Goal: Task Accomplishment & Management: Manage account settings

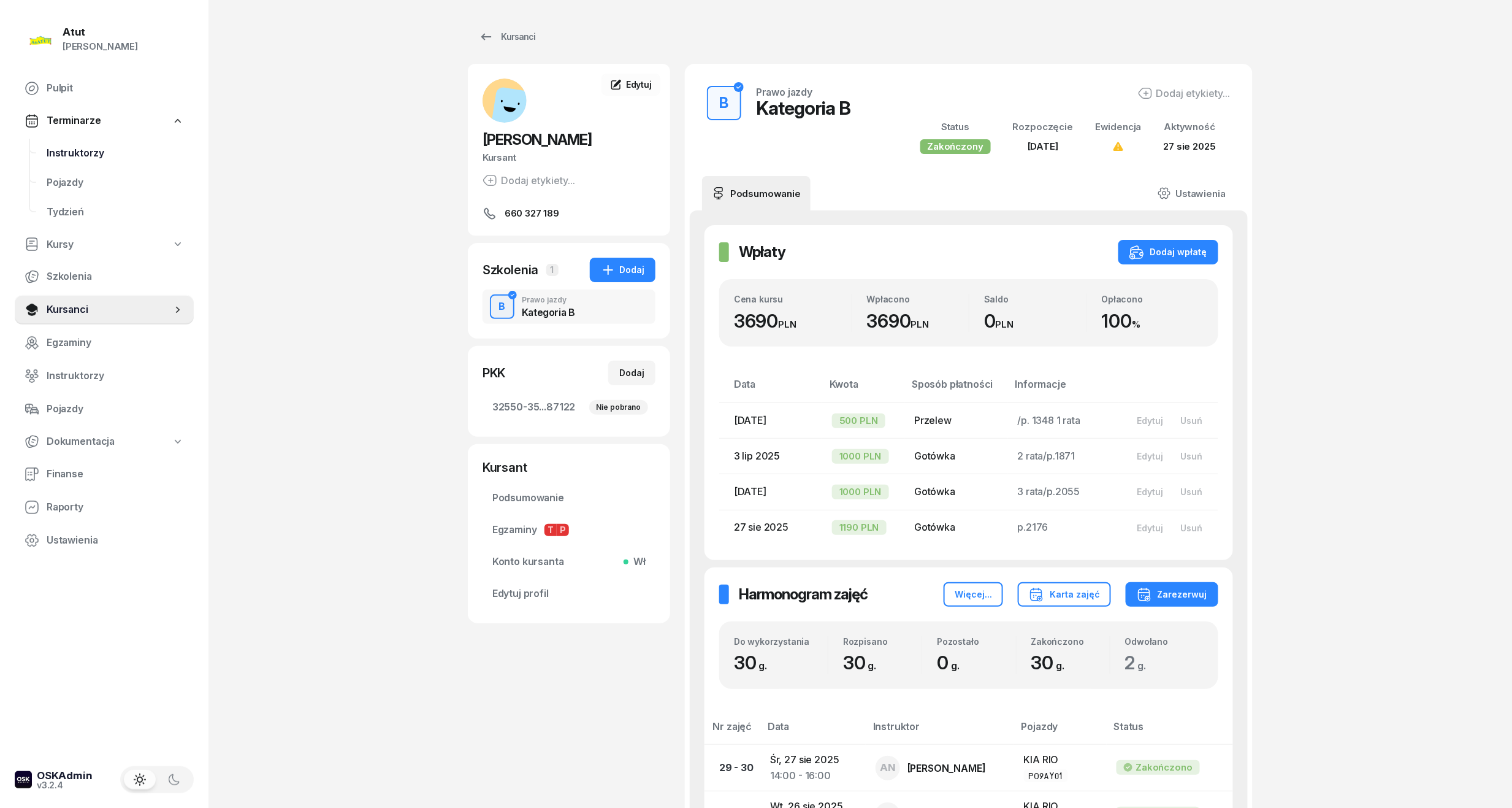
click at [72, 148] on span "Instruktorzy" at bounding box center [115, 154] width 138 height 16
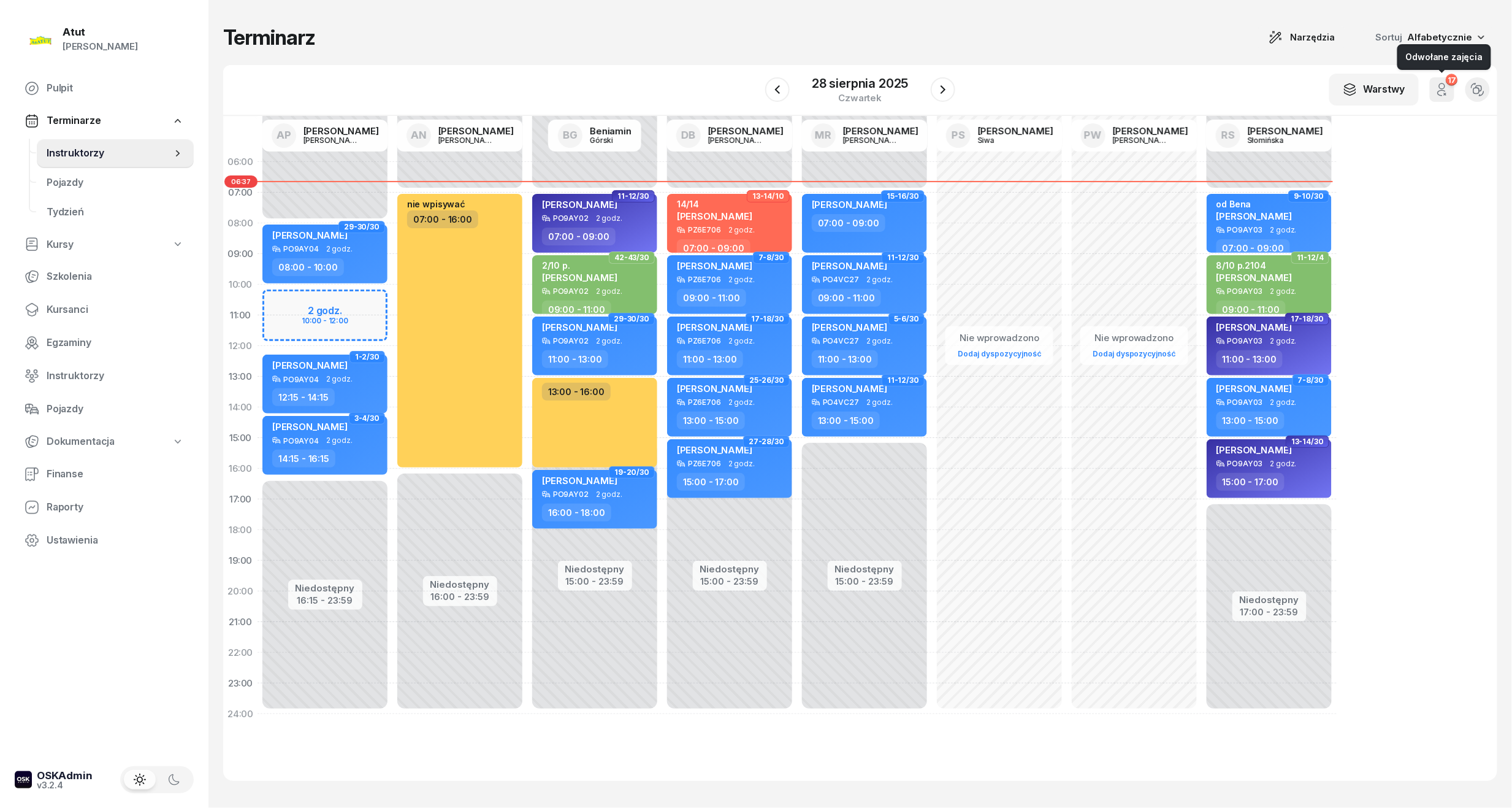
click at [1453, 93] on button "17" at bounding box center [1443, 90] width 25 height 25
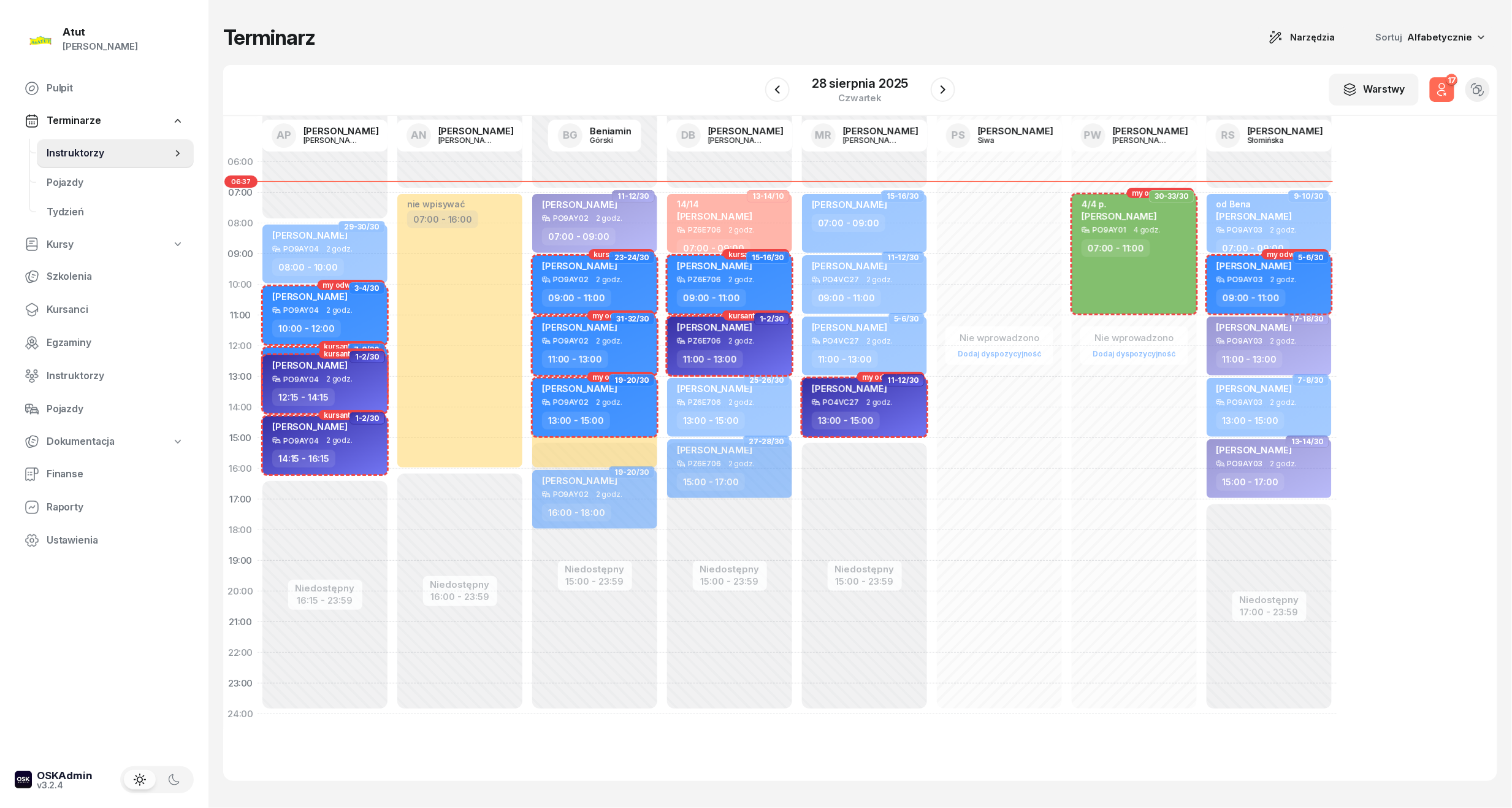
click at [1453, 93] on button "17" at bounding box center [1443, 90] width 25 height 25
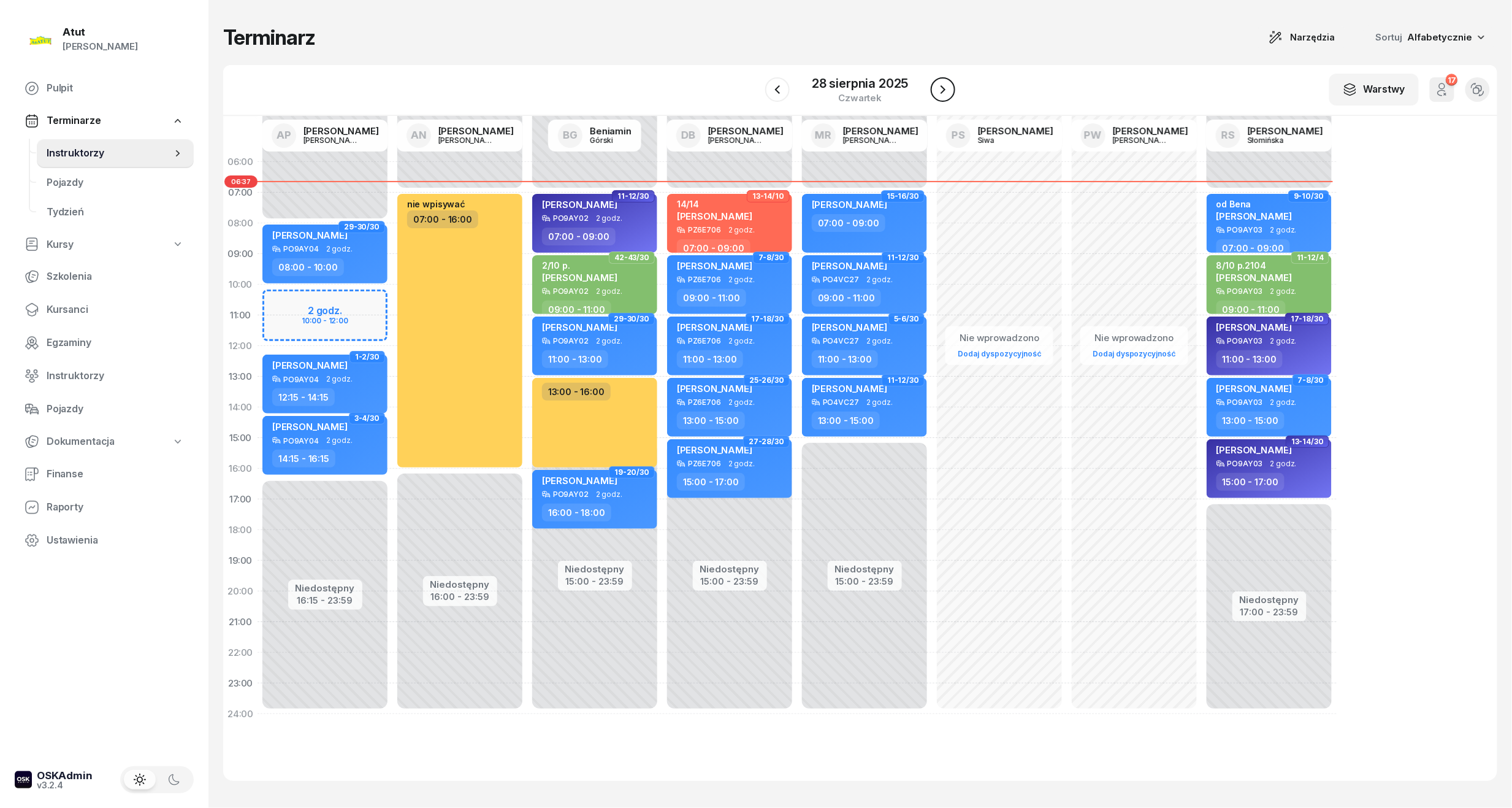
click at [947, 84] on icon "button" at bounding box center [943, 89] width 15 height 15
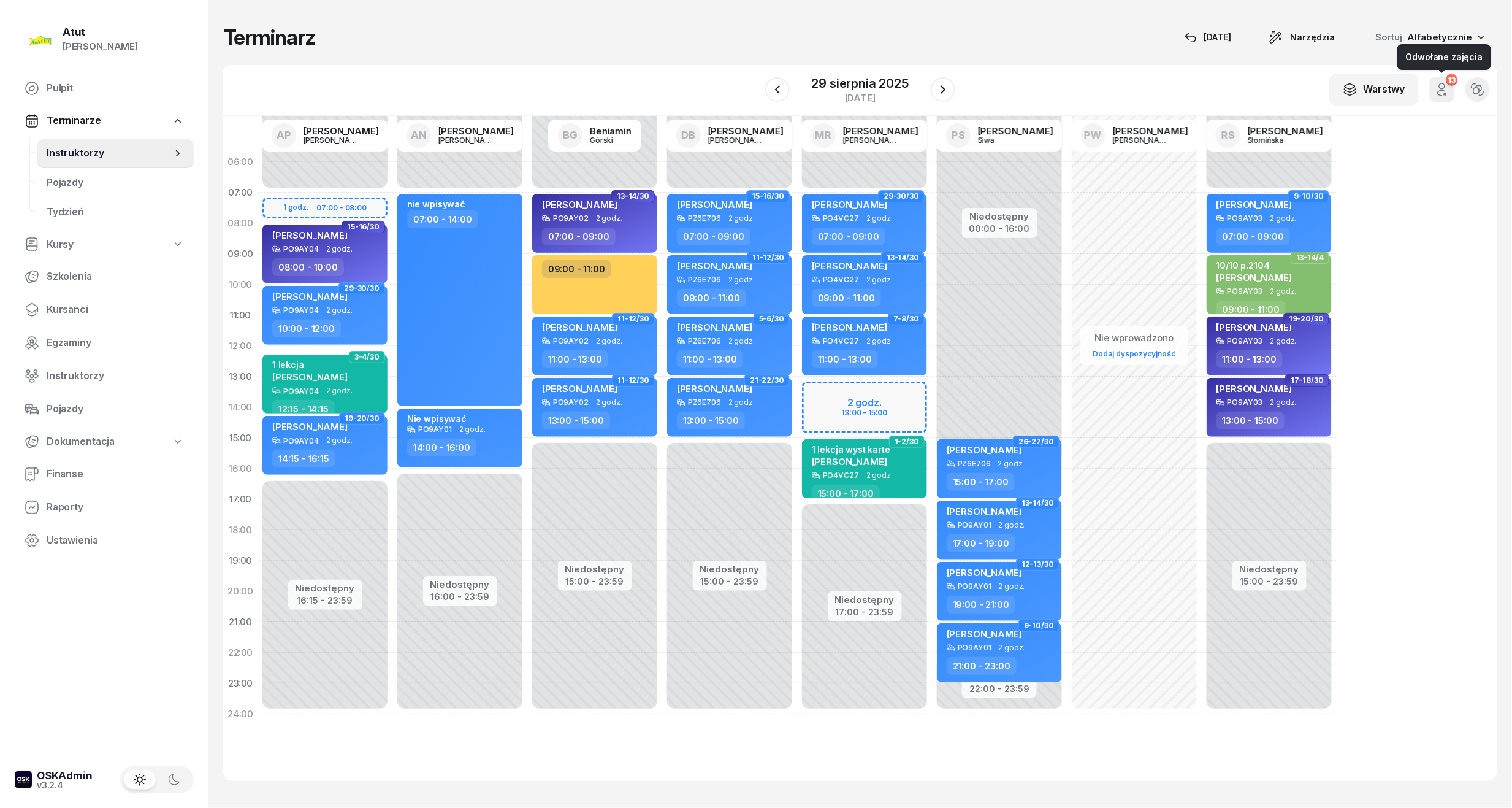
click at [1448, 93] on icon "button" at bounding box center [1442, 89] width 15 height 15
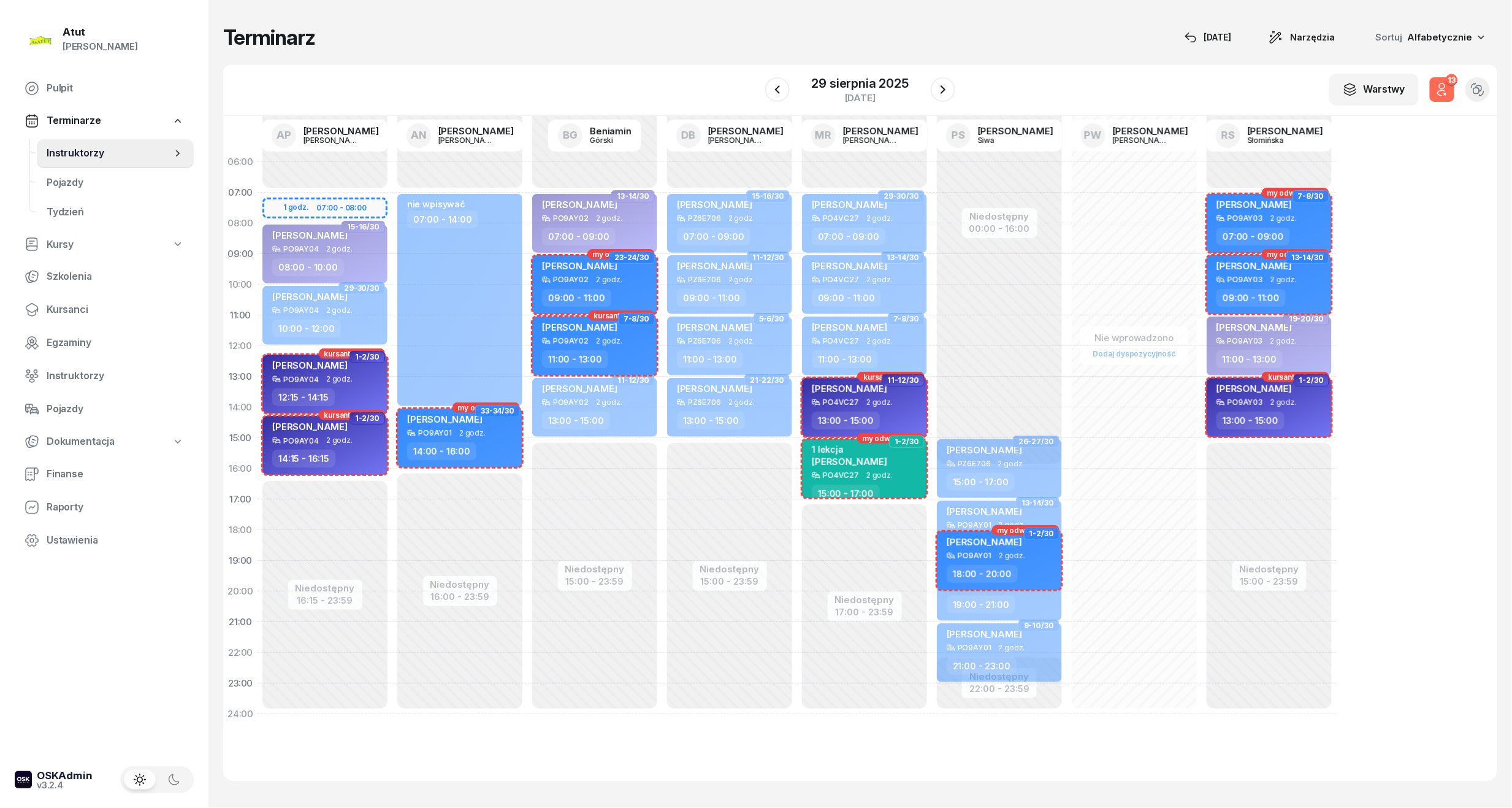
click at [1448, 93] on icon "button" at bounding box center [1442, 89] width 15 height 15
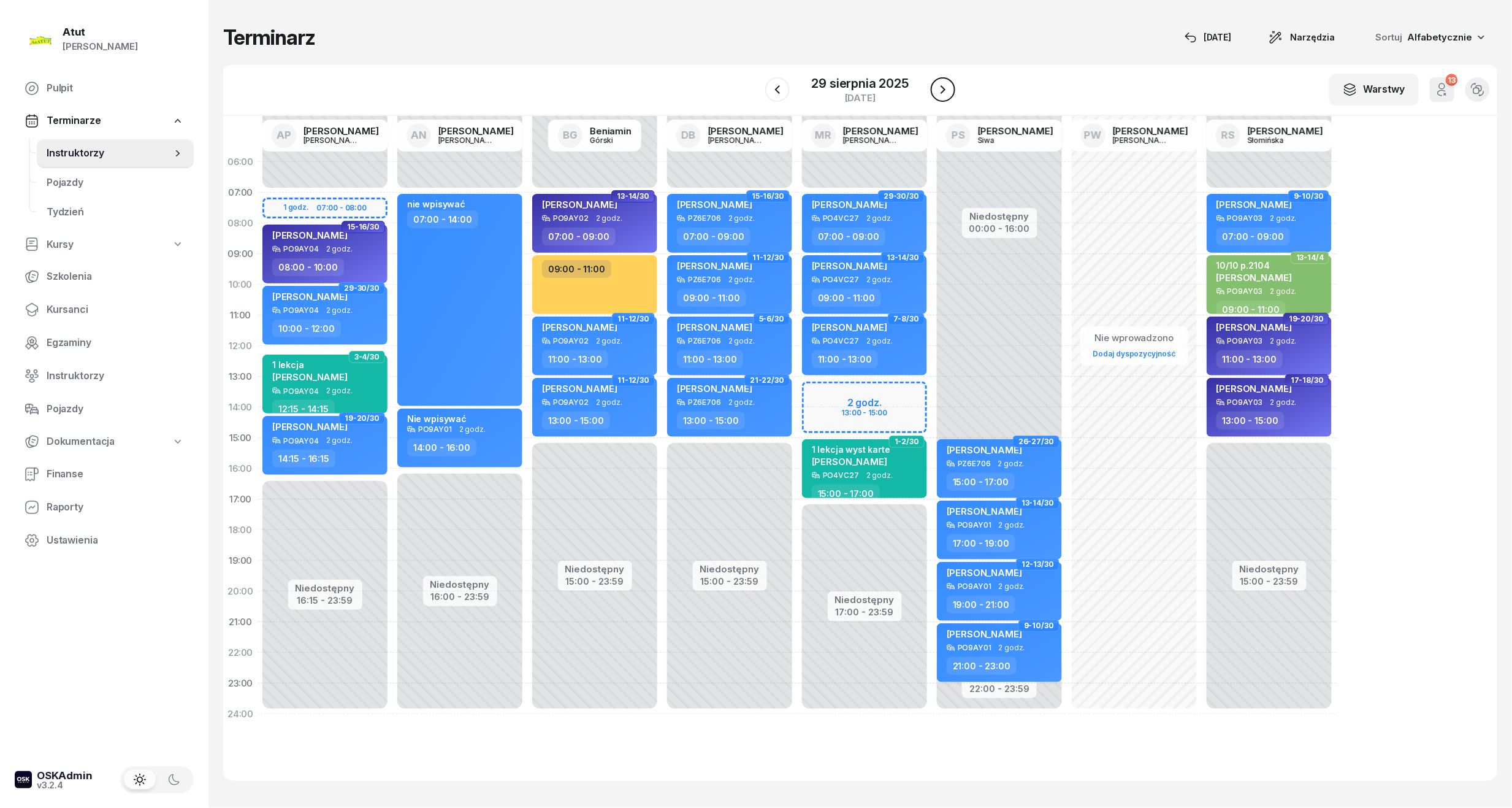
click at [938, 94] on icon "button" at bounding box center [943, 89] width 15 height 15
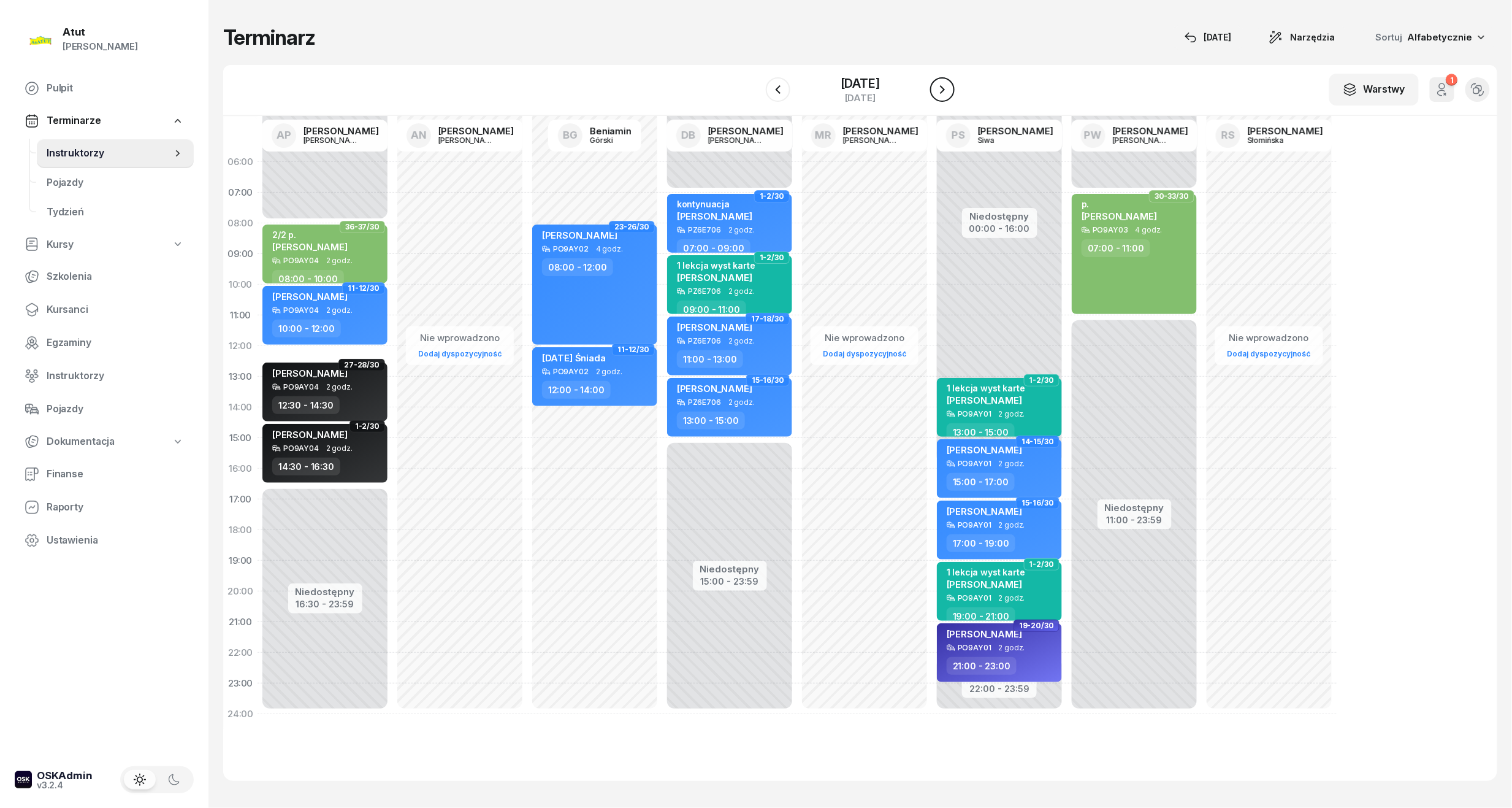
click at [935, 94] on icon "button" at bounding box center [943, 89] width 15 height 15
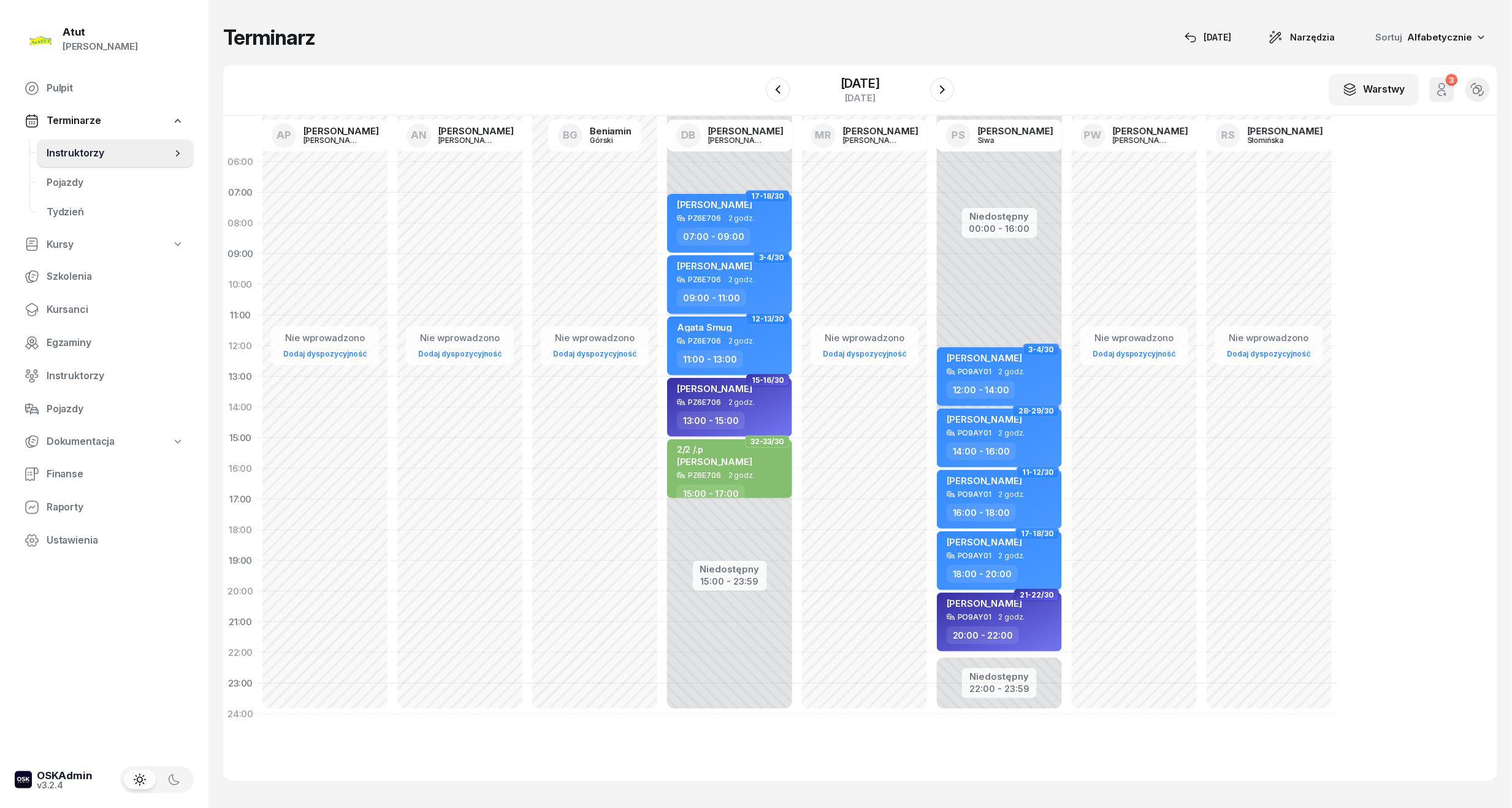
click at [690, 266] on span "[PERSON_NAME]" at bounding box center [714, 266] width 76 height 12
select select "09"
select select "11"
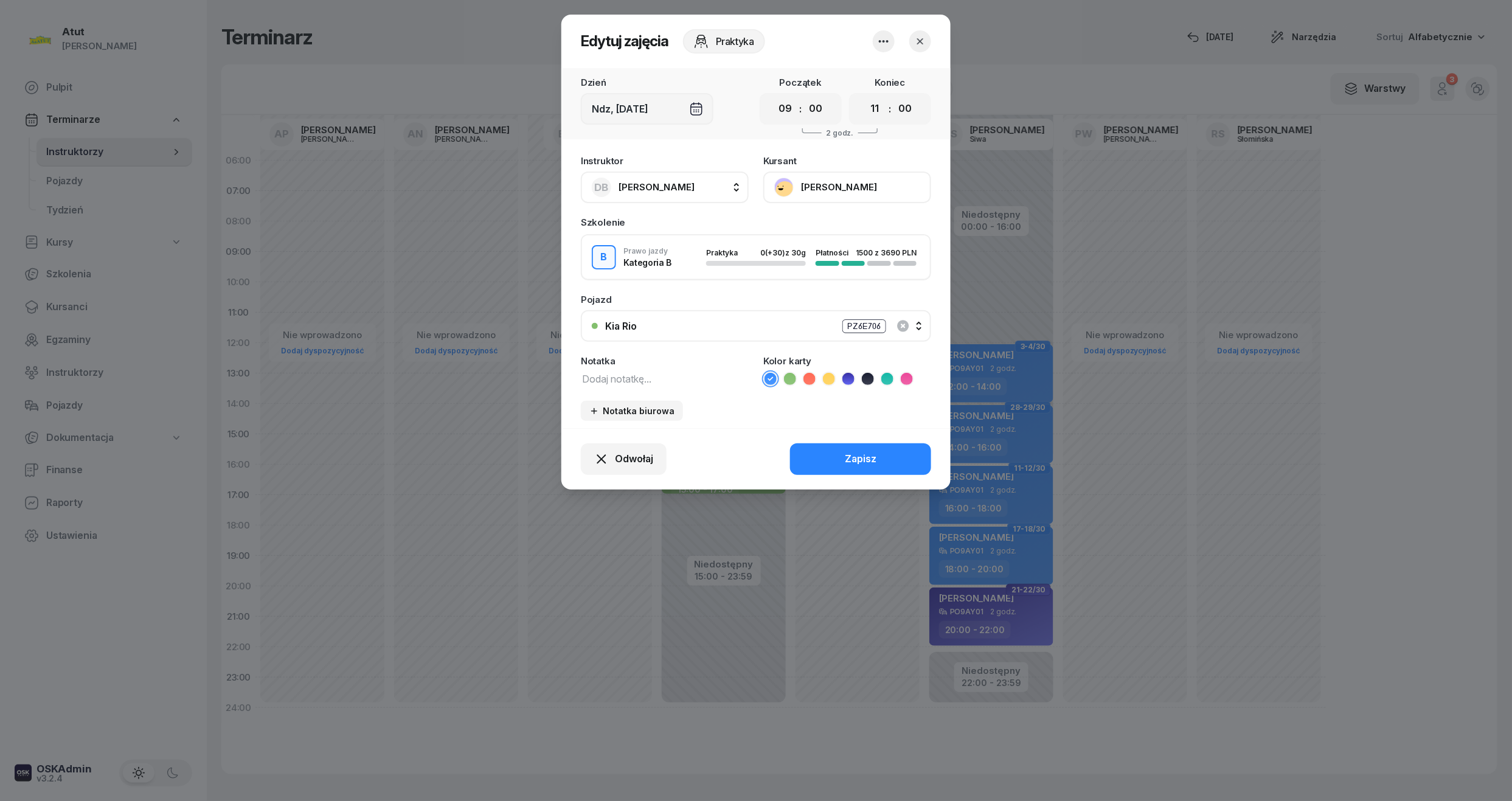
click at [794, 191] on button "[PERSON_NAME]" at bounding box center [847, 188] width 168 height 32
click at [777, 231] on div "Otwórz profil" at bounding box center [802, 229] width 59 height 16
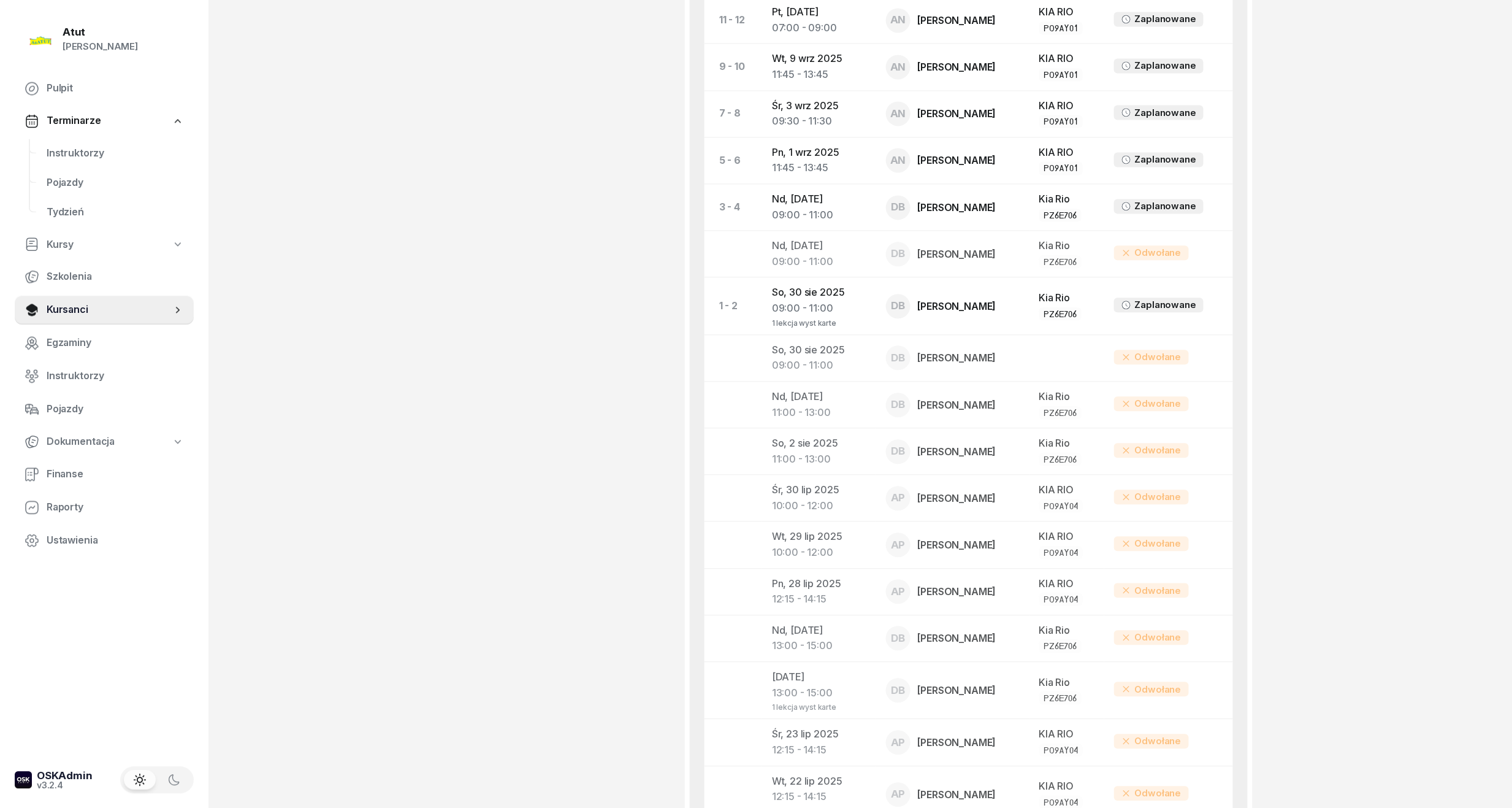
scroll to position [1124, 0]
